Goal: Task Accomplishment & Management: Manage account settings

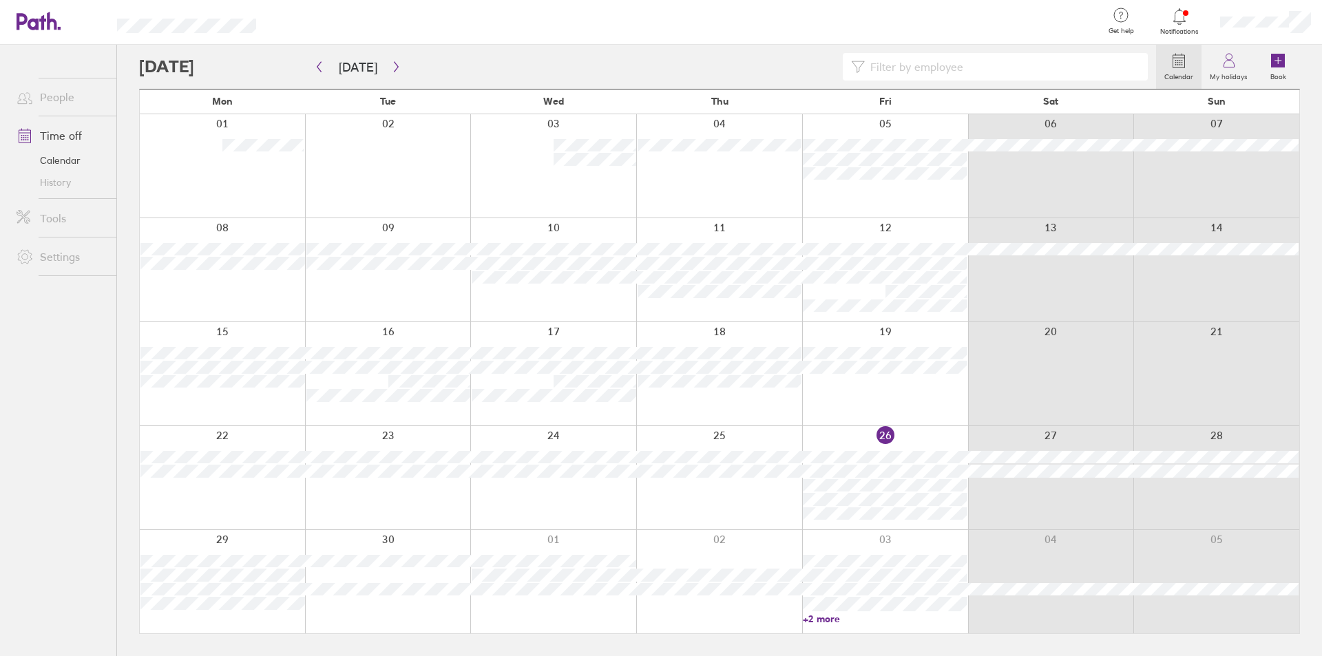
click at [848, 619] on link "+2 more" at bounding box center [885, 619] width 165 height 12
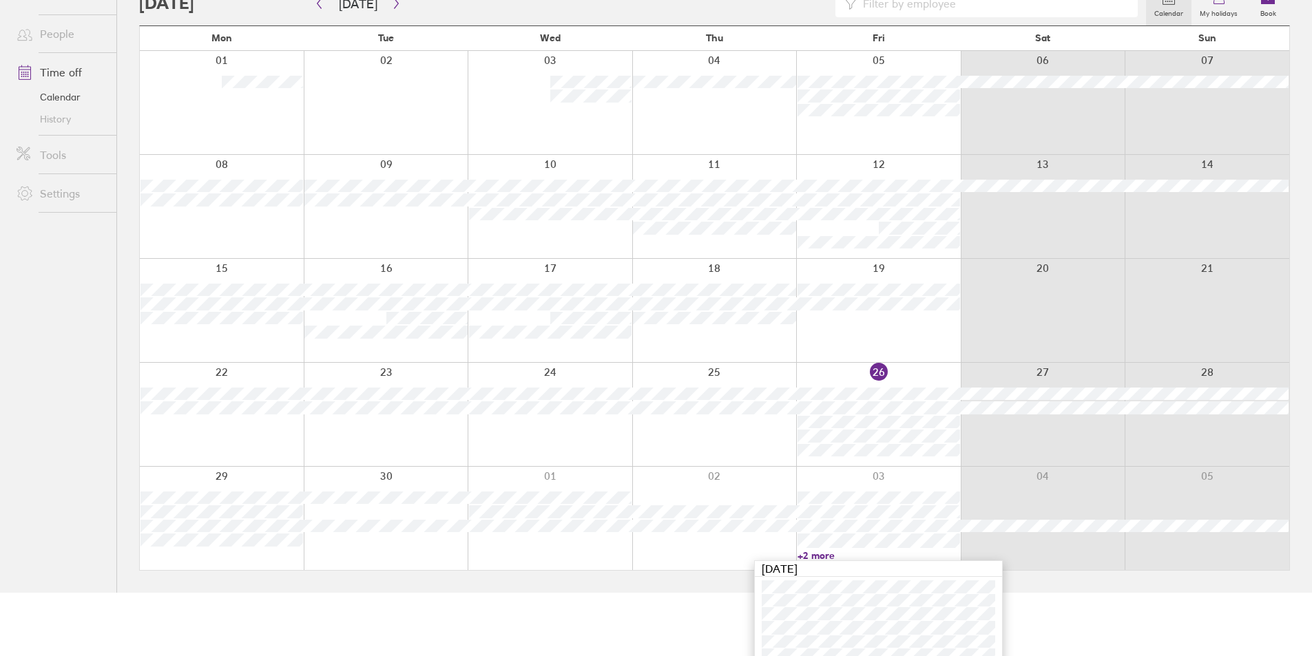
scroll to position [76, 0]
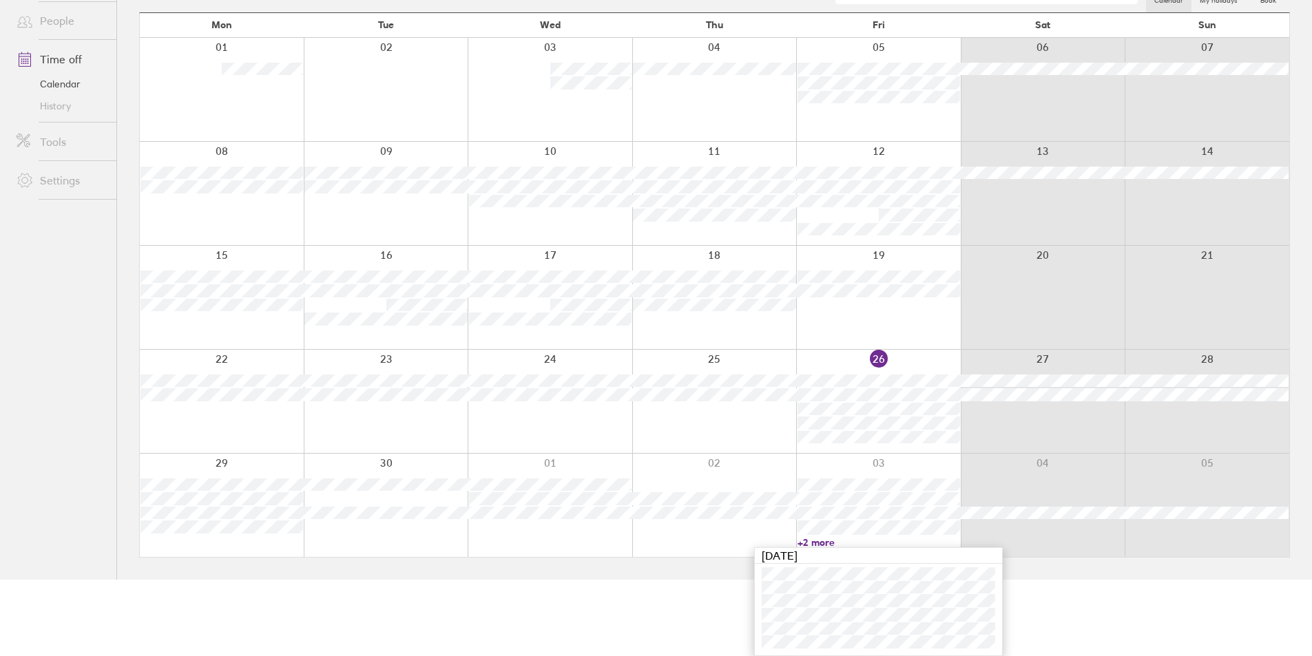
click at [636, 580] on html "Get help FAQs Contact us Notifications My profile Sign out People Time off Cale…" at bounding box center [656, 252] width 1312 height 656
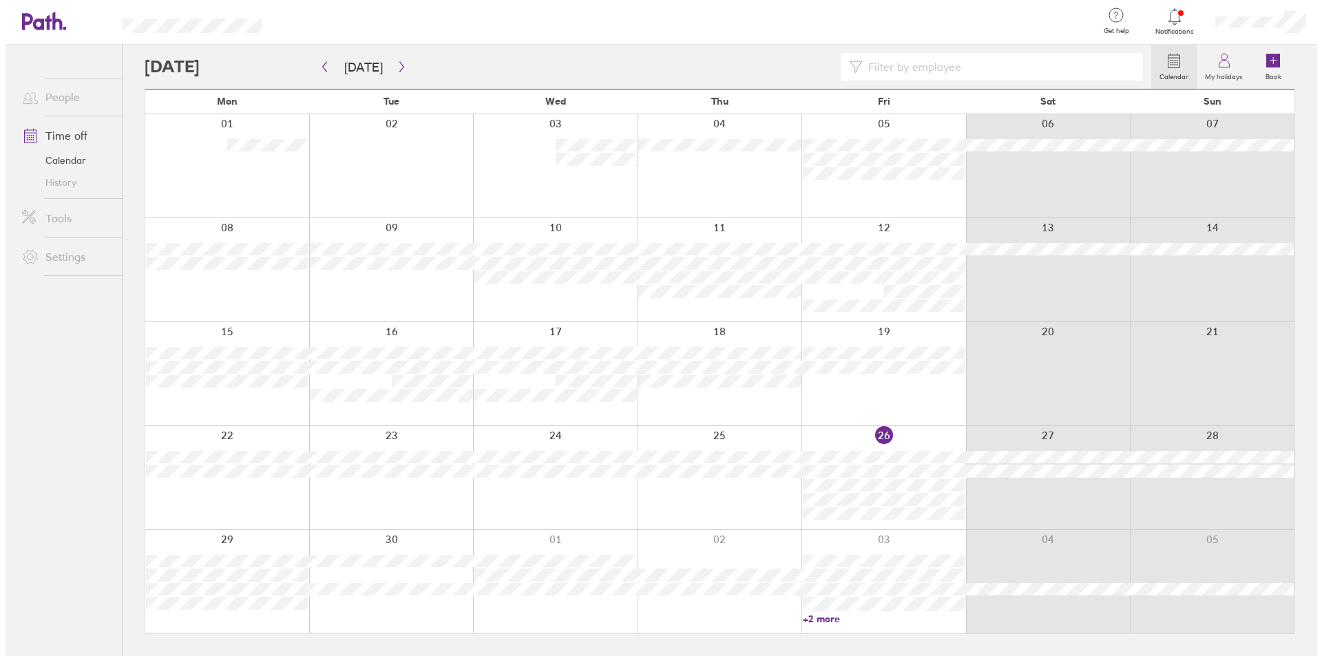
scroll to position [0, 0]
click at [397, 63] on icon "button" at bounding box center [396, 66] width 10 height 11
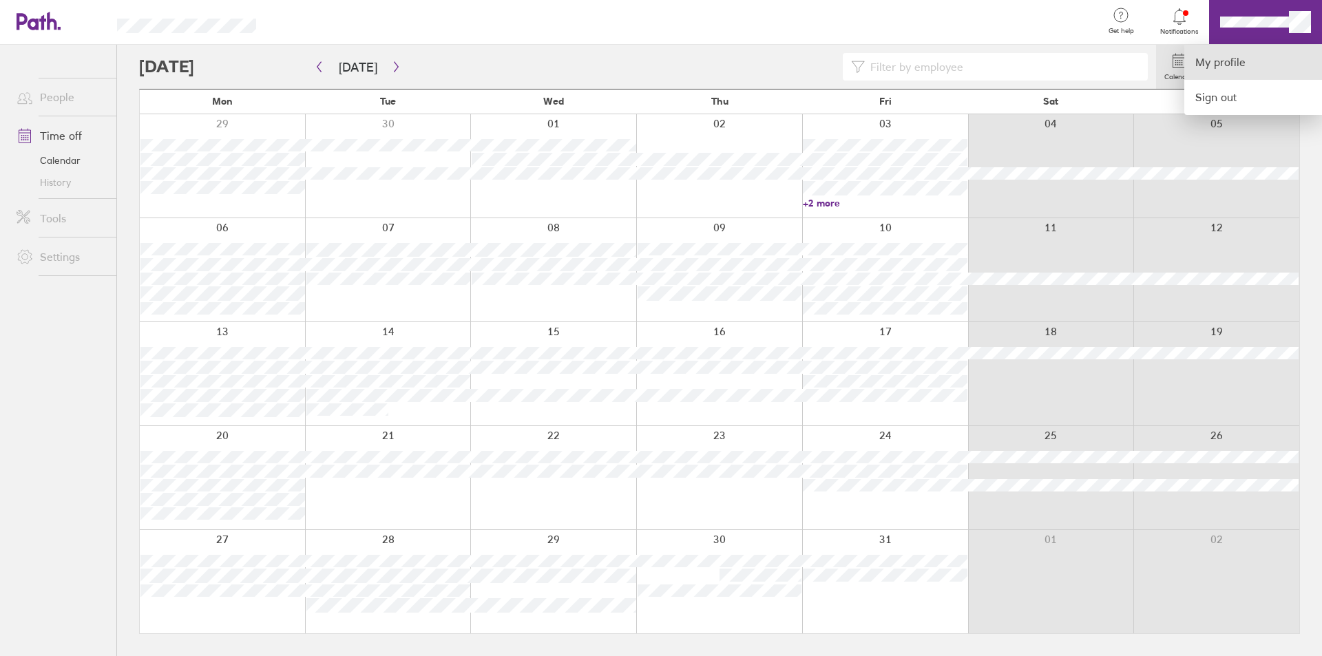
click at [1233, 61] on link "My profile" at bounding box center [1253, 62] width 138 height 35
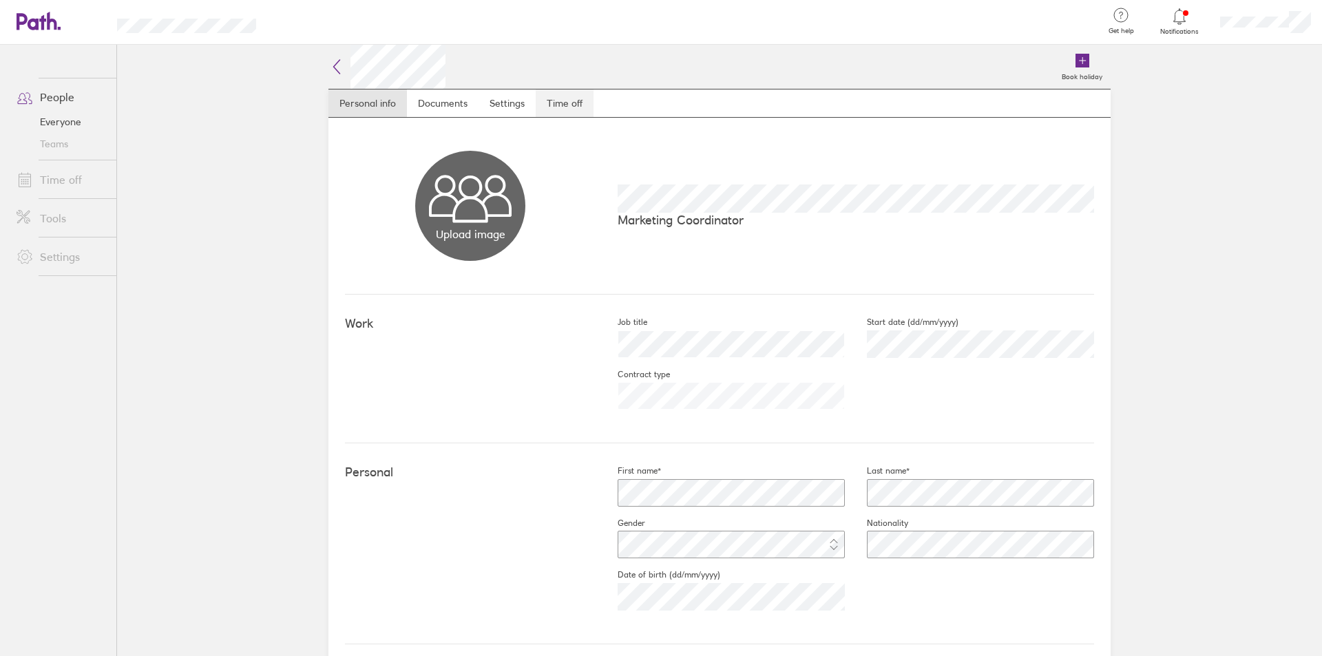
click at [552, 98] on link "Time off" at bounding box center [565, 104] width 58 height 28
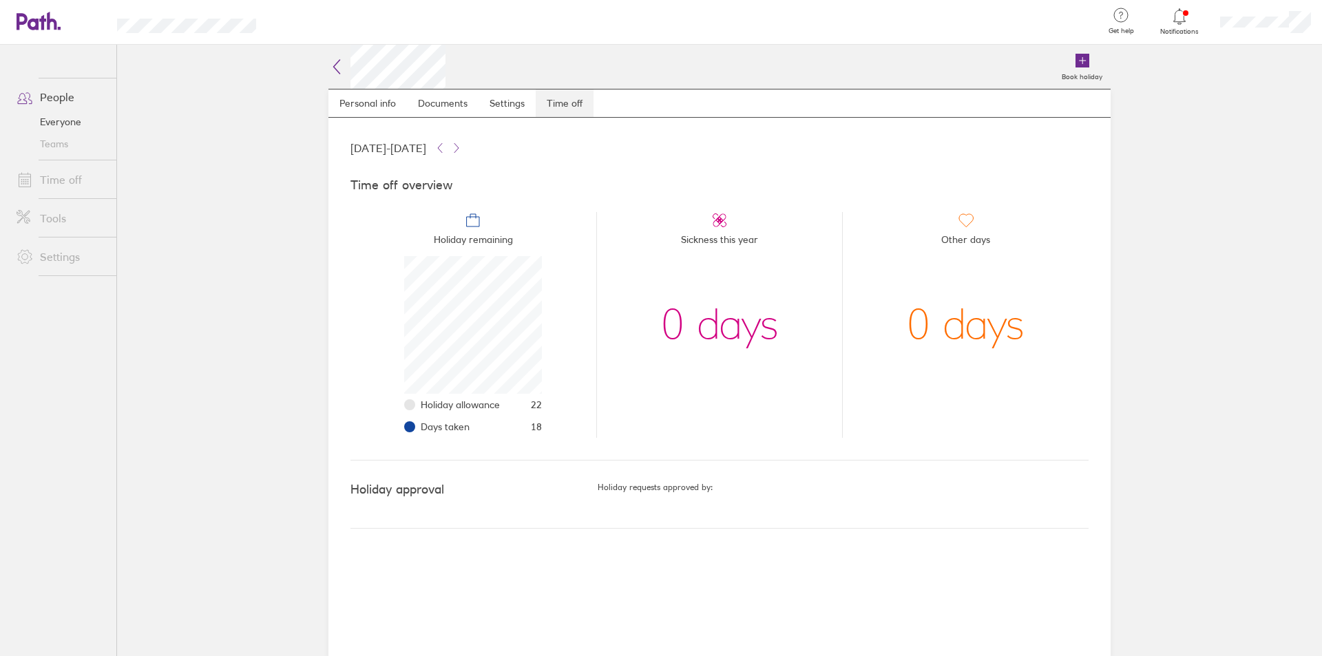
scroll to position [138, 138]
click at [333, 91] on link "Personal info" at bounding box center [367, 104] width 78 height 28
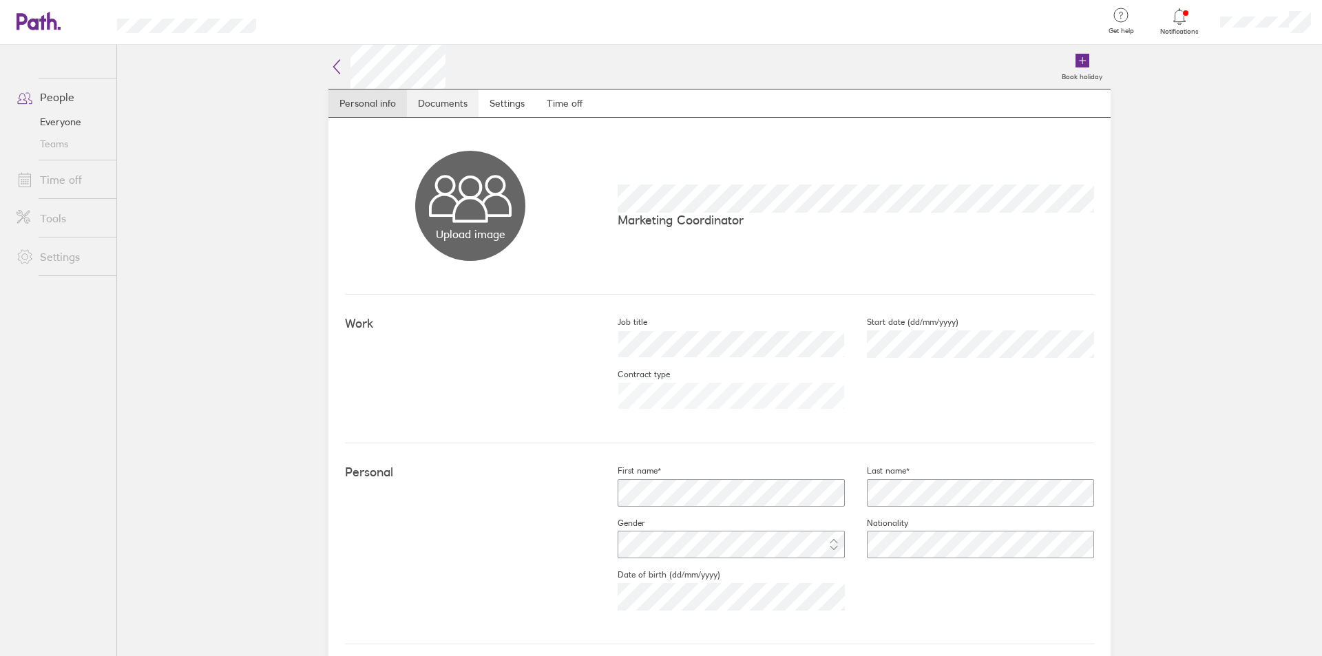
click at [430, 104] on link "Documents" at bounding box center [443, 104] width 72 height 28
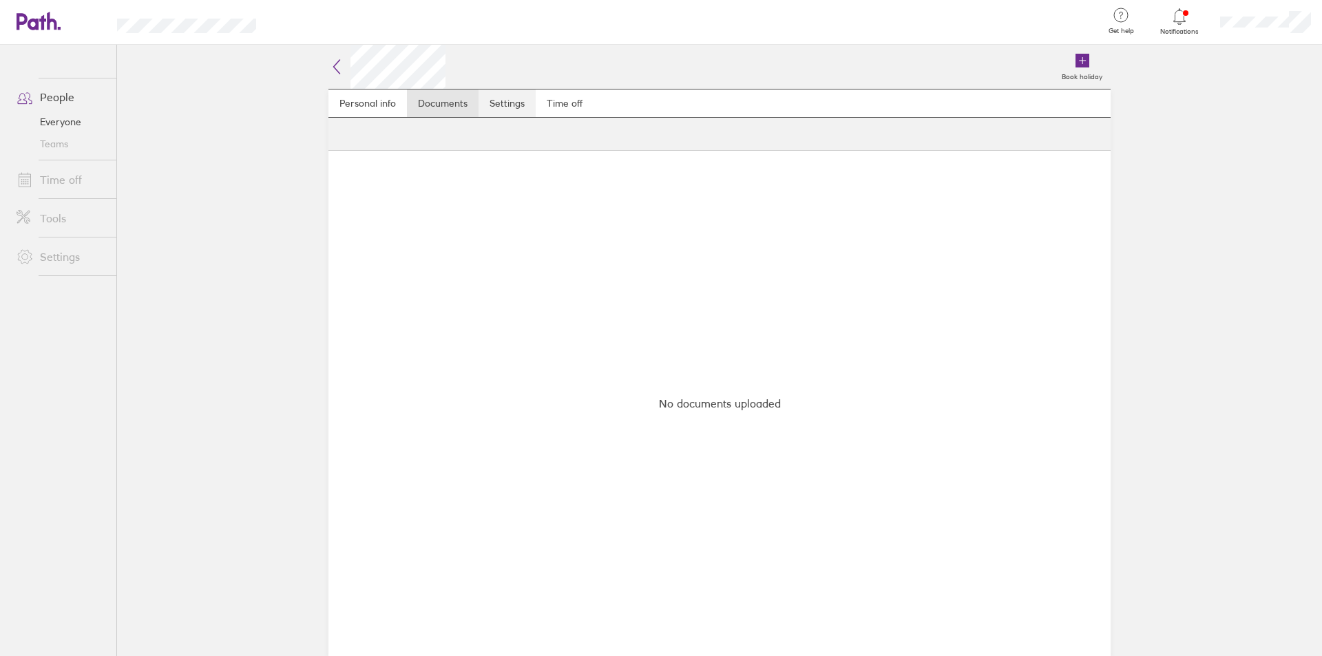
click at [526, 103] on link "Settings" at bounding box center [507, 104] width 57 height 28
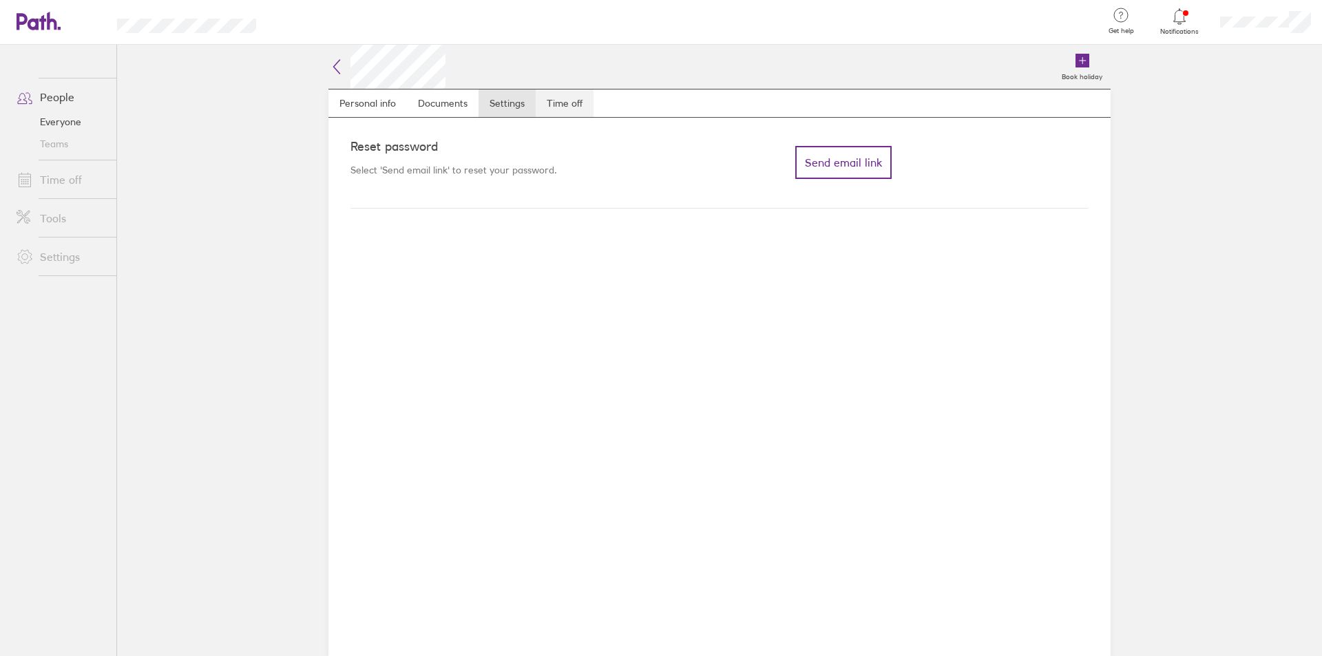
click at [566, 109] on link "Time off" at bounding box center [565, 104] width 58 height 28
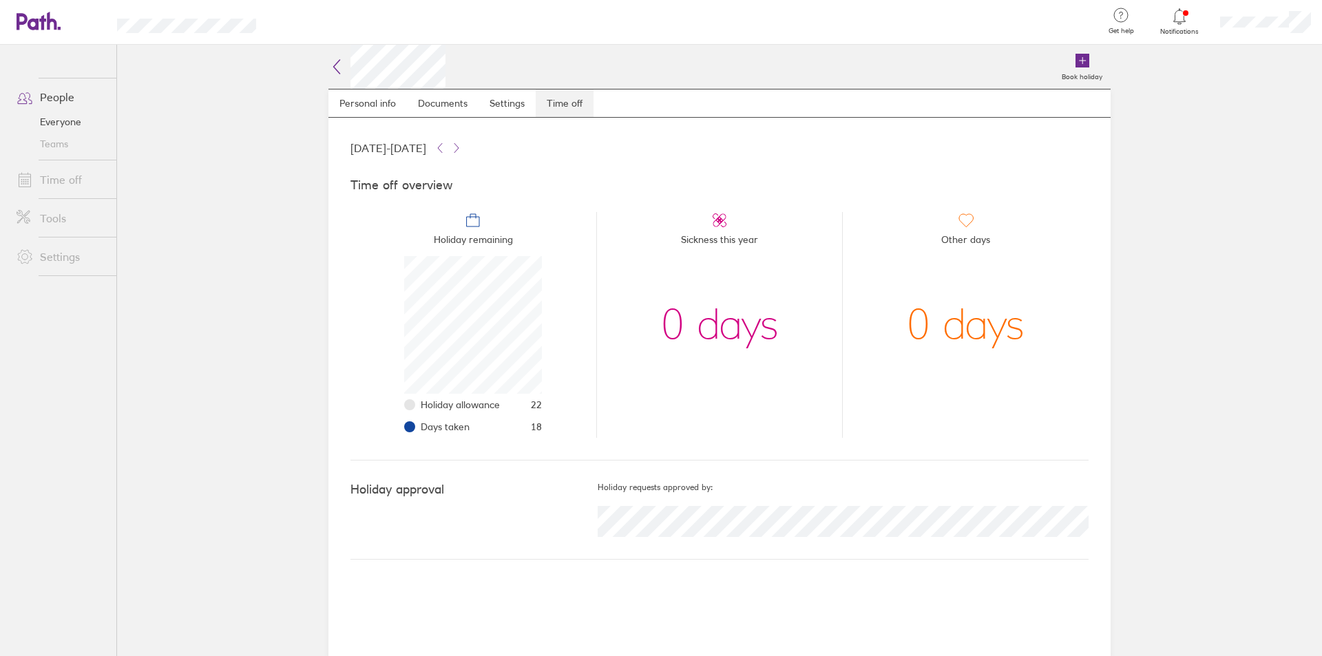
scroll to position [138, 138]
